Goal: Check status: Check status

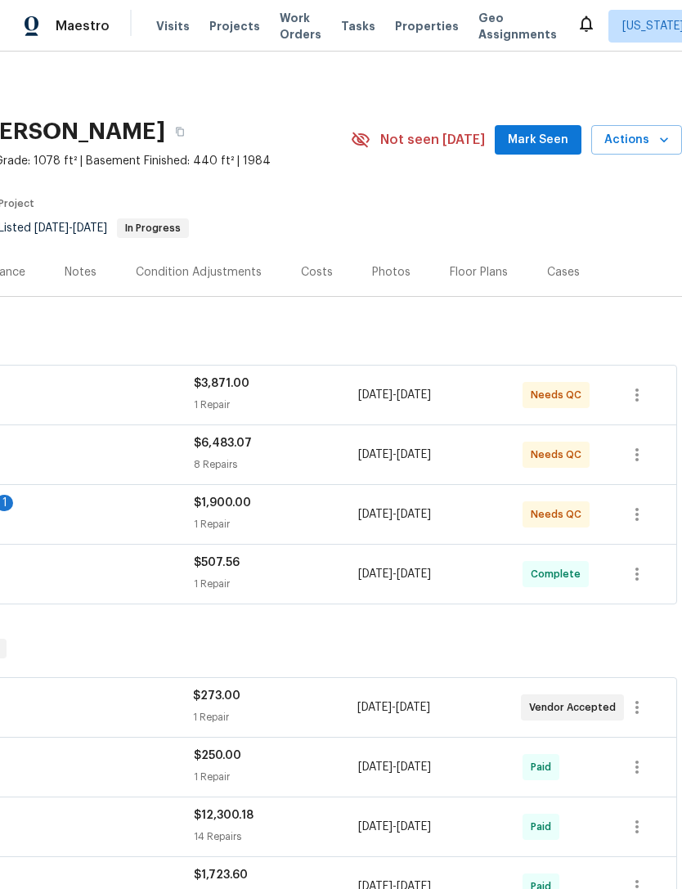
scroll to position [0, 242]
click at [539, 138] on span "Mark Seen" at bounding box center [538, 140] width 61 height 20
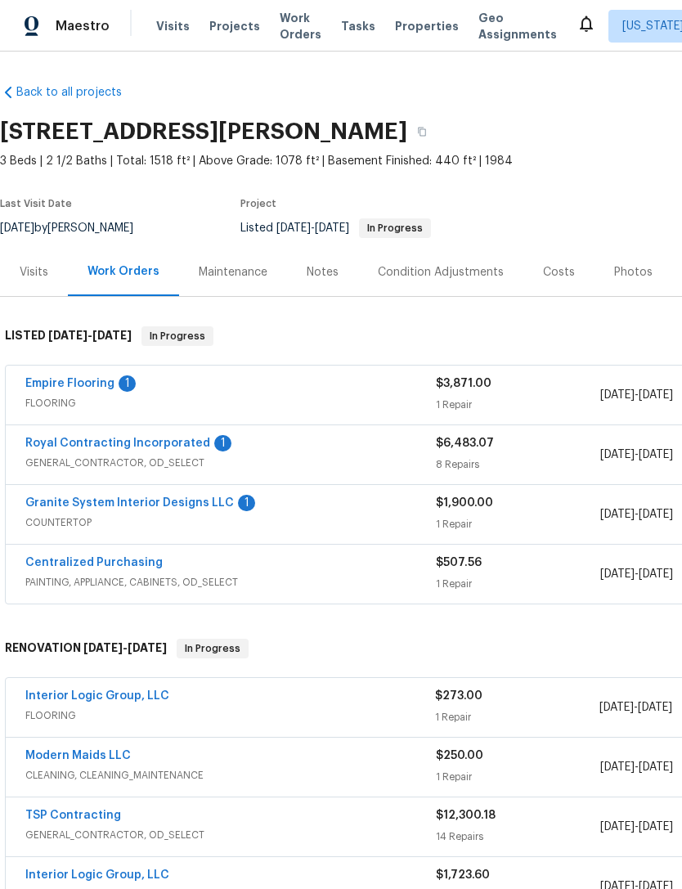
scroll to position [0, 0]
click at [291, 24] on span "Work Orders" at bounding box center [301, 26] width 42 height 33
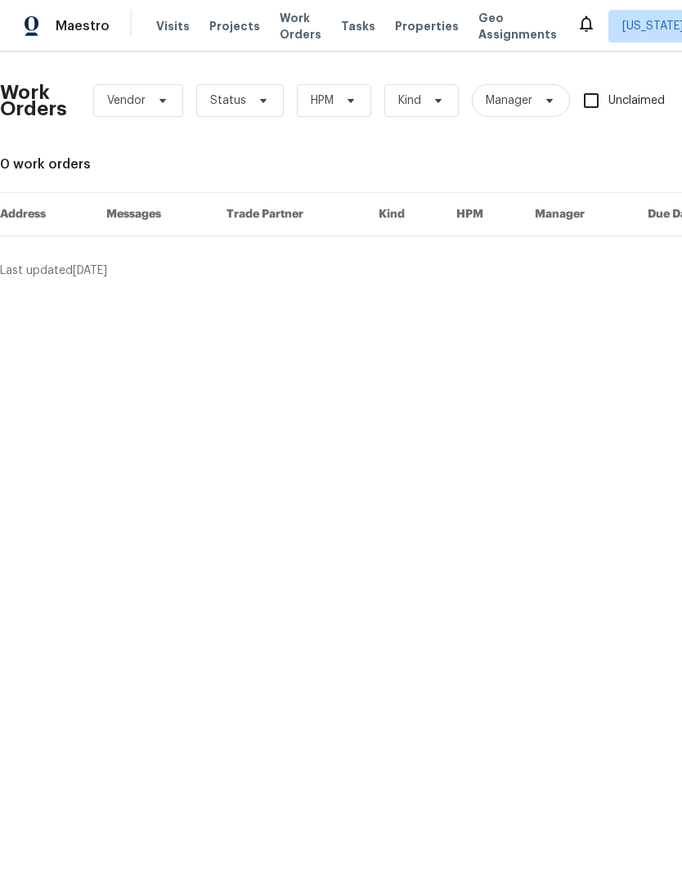
click at [164, 30] on span "Visits" at bounding box center [173, 26] width 34 height 16
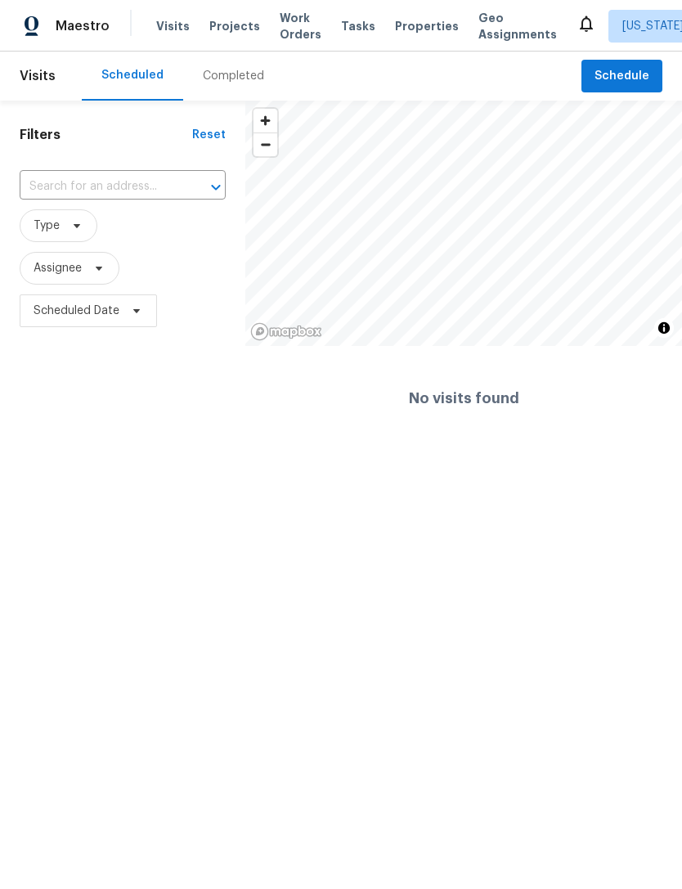
click at [233, 29] on span "Projects" at bounding box center [234, 26] width 51 height 16
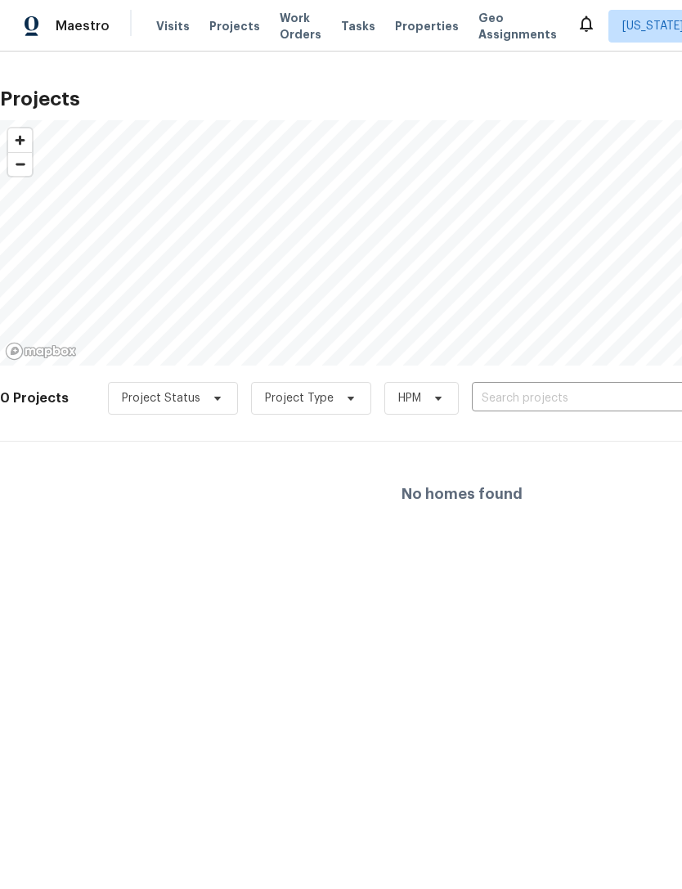
click at [70, 19] on span "Maestro" at bounding box center [83, 26] width 54 height 16
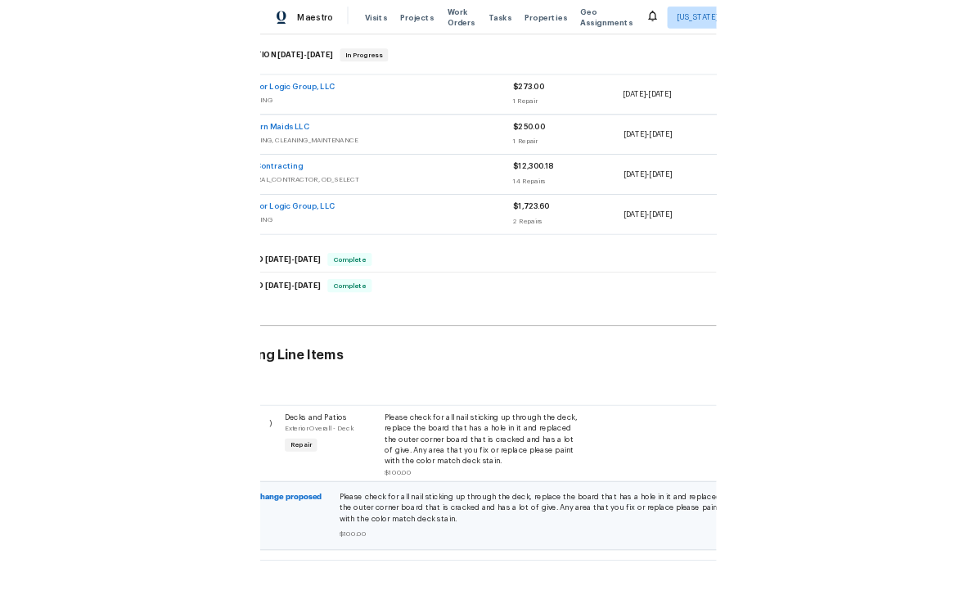
scroll to position [567, 0]
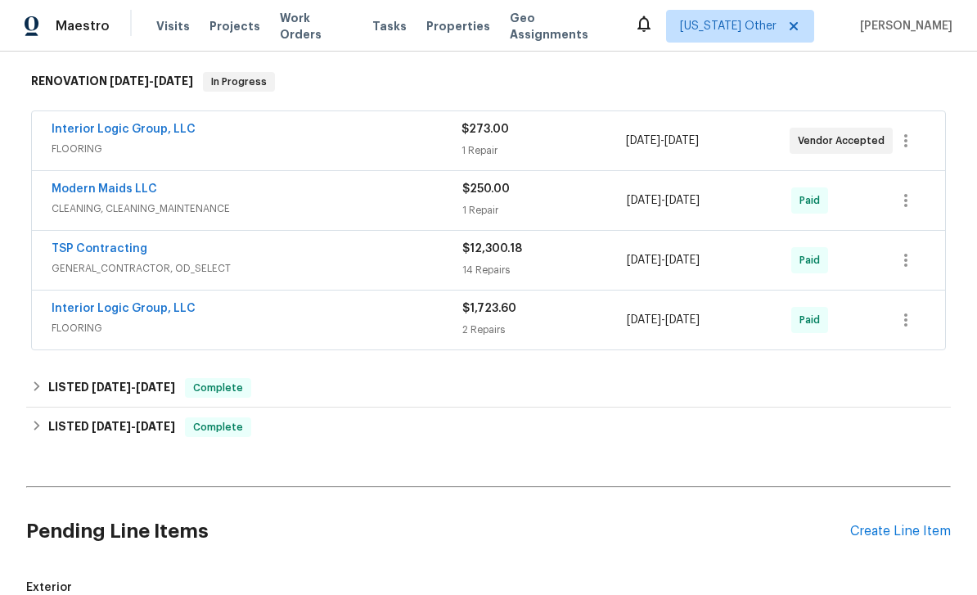
click at [328, 579] on span "Exterior" at bounding box center [488, 587] width 924 height 16
click at [332, 503] on h2 "Pending Line Items" at bounding box center [438, 531] width 824 height 76
click at [330, 510] on h2 "Pending Line Items" at bounding box center [438, 531] width 824 height 76
click at [330, 511] on h2 "Pending Line Items" at bounding box center [438, 531] width 824 height 76
click at [331, 510] on h2 "Pending Line Items" at bounding box center [438, 531] width 824 height 76
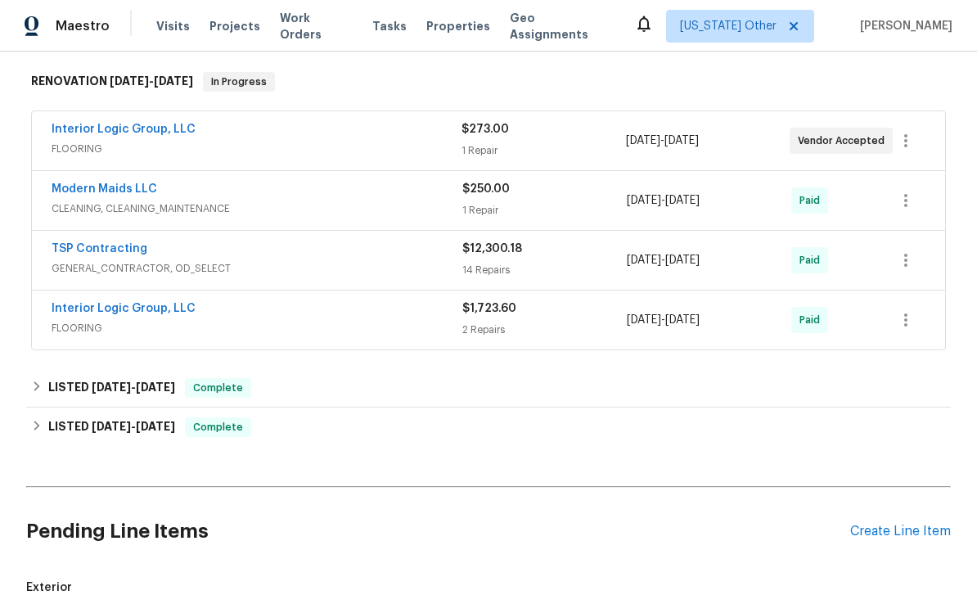
click at [330, 510] on h2 "Pending Line Items" at bounding box center [438, 531] width 824 height 76
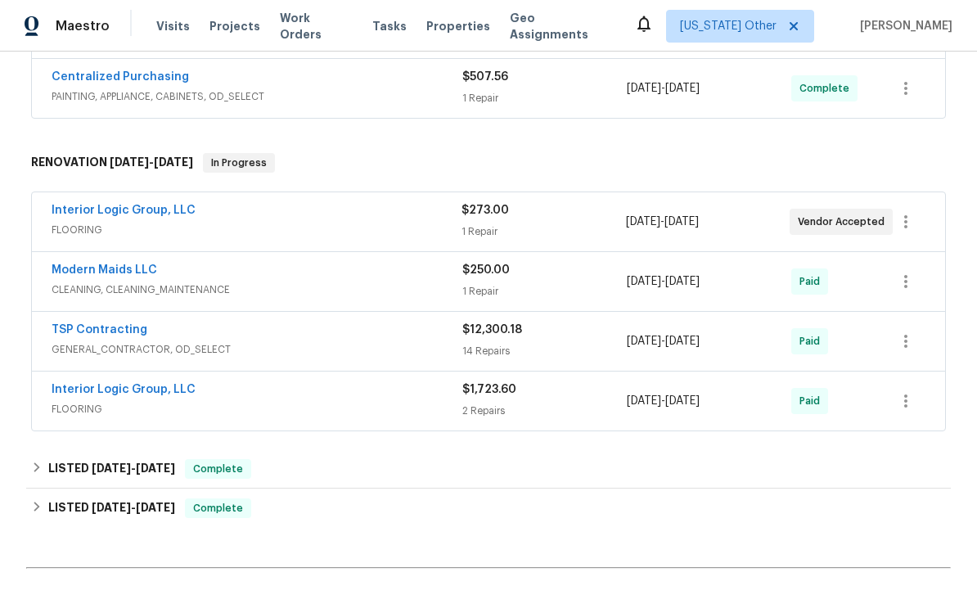
scroll to position [483, 0]
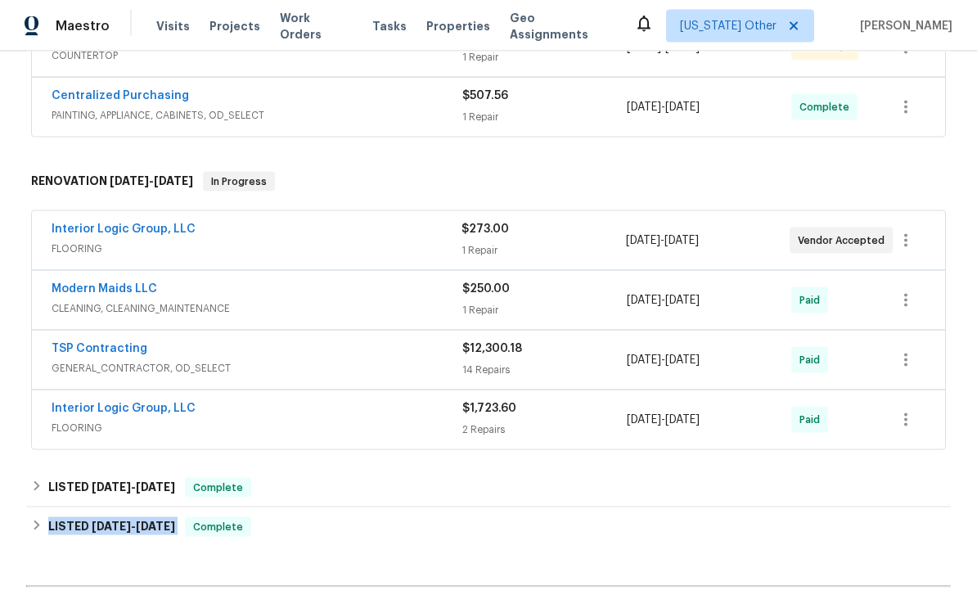
click at [389, 55] on div "Granite System Interior Designs LLC 1 COUNTERTOP" at bounding box center [257, 47] width 411 height 39
click at [582, 416] on div "$1,723.60" at bounding box center [544, 408] width 164 height 16
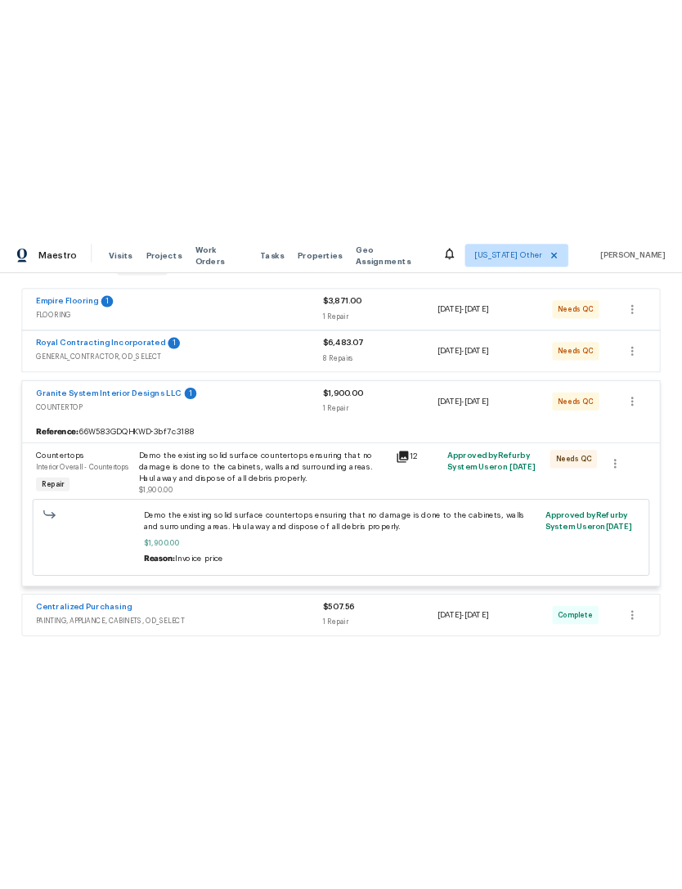
scroll to position [0, 0]
